Goal: Transaction & Acquisition: Purchase product/service

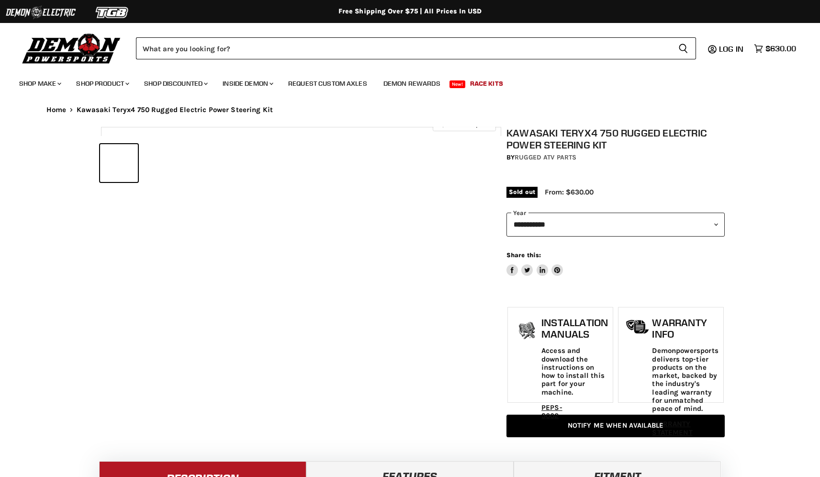
select select "******"
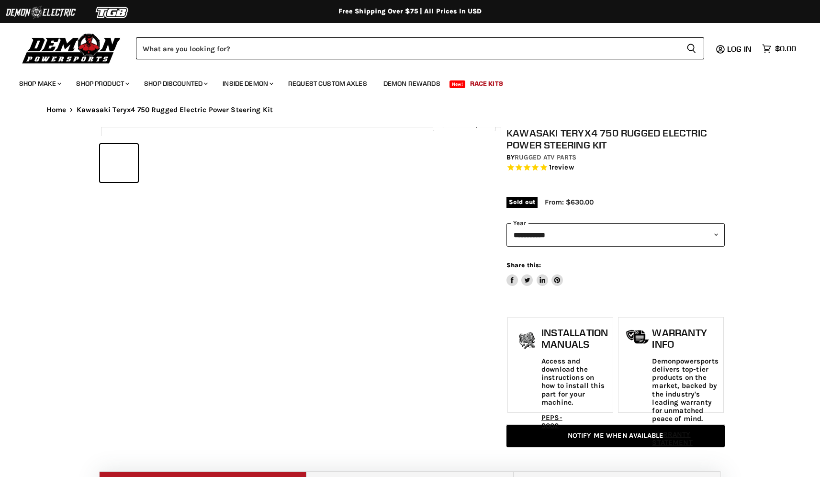
select select "******"
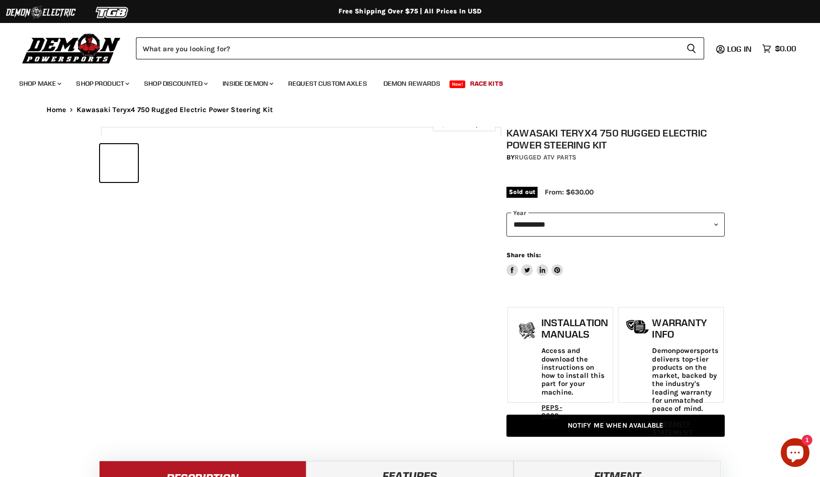
select select "******"
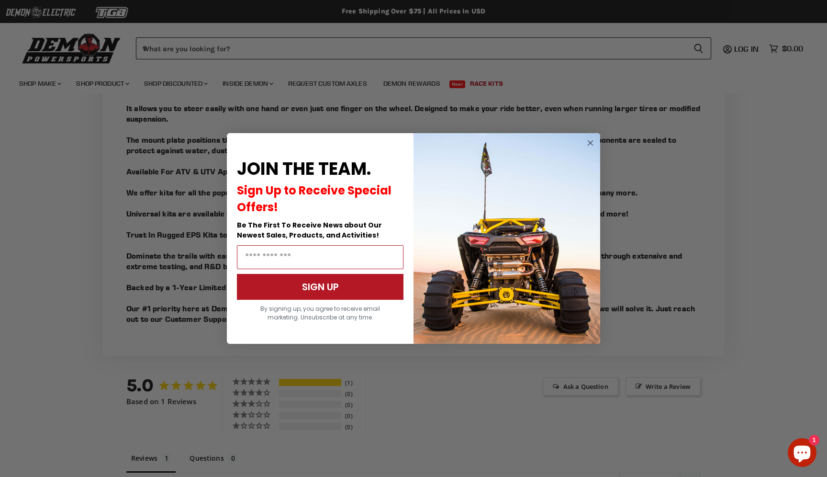
scroll to position [887, 0]
